Goal: Task Accomplishment & Management: Complete application form

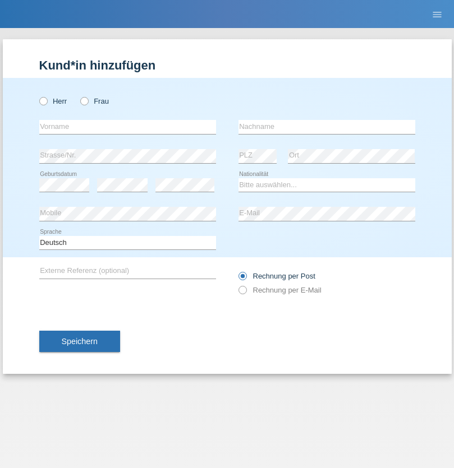
radio input "true"
click at [127, 127] on input "text" at bounding box center [127, 127] width 177 height 14
type input "Jalupi"
click at [326, 127] on input "text" at bounding box center [326, 127] width 177 height 14
type input "Nashid"
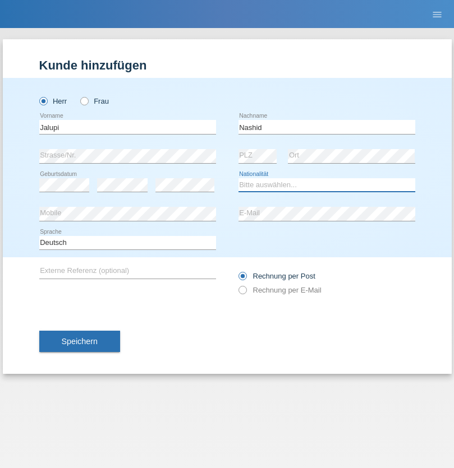
select select "MK"
select select "C"
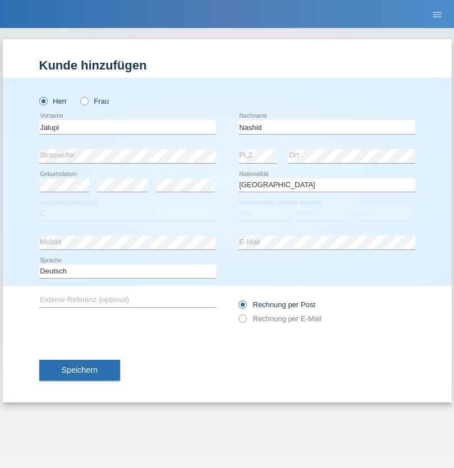
select select "30"
select select "03"
select select "2012"
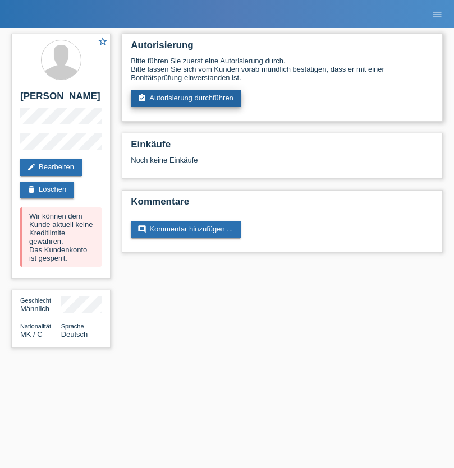
click at [186, 99] on link "assignment_turned_in Autorisierung durchführen" at bounding box center [186, 98] width 110 height 17
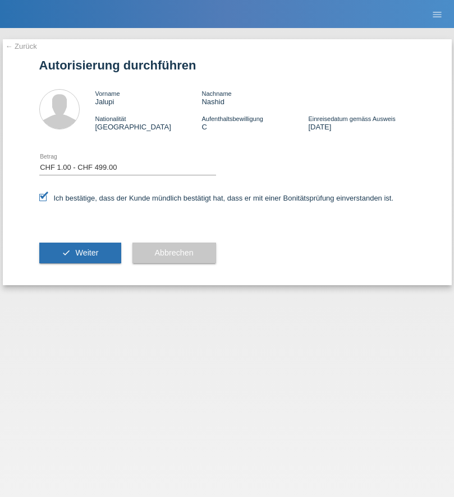
select select "1"
click at [80, 253] on span "Weiter" at bounding box center [86, 252] width 23 height 9
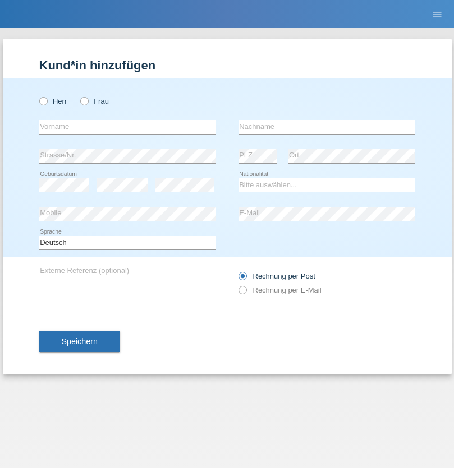
radio input "true"
click at [127, 127] on input "text" at bounding box center [127, 127] width 177 height 14
type input "[PERSON_NAME]"
click at [326, 127] on input "text" at bounding box center [326, 127] width 177 height 14
type input "Kränzlein"
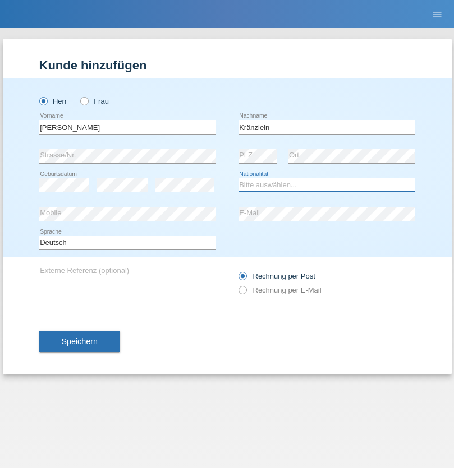
select select "CH"
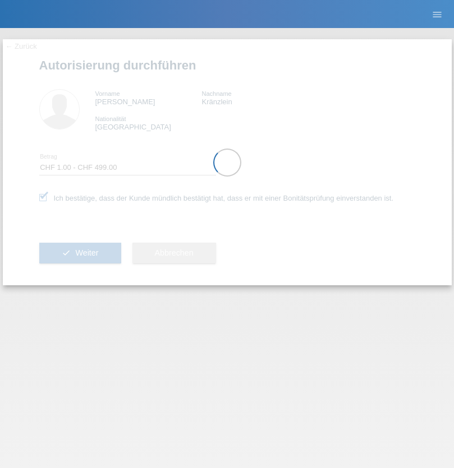
select select "1"
